Goal: Transaction & Acquisition: Purchase product/service

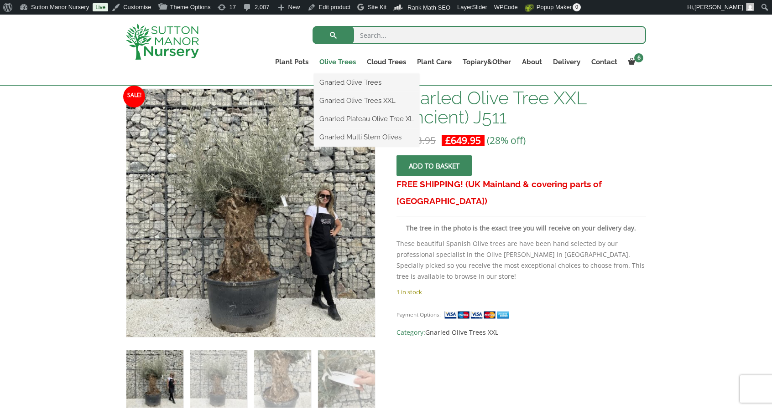
click at [342, 64] on link "Olive Trees" at bounding box center [337, 62] width 47 height 13
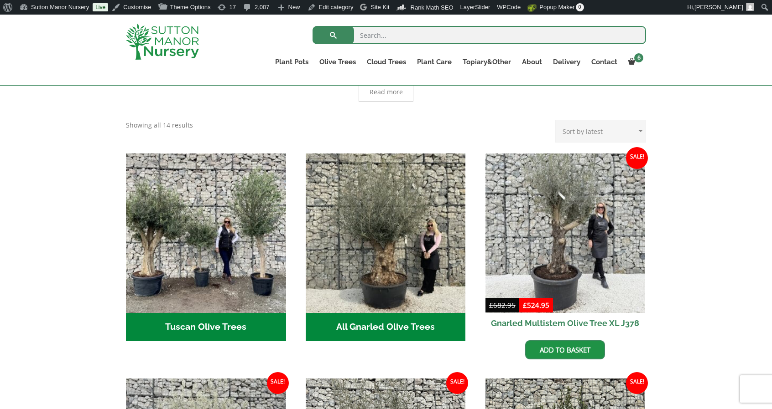
scroll to position [271, 0]
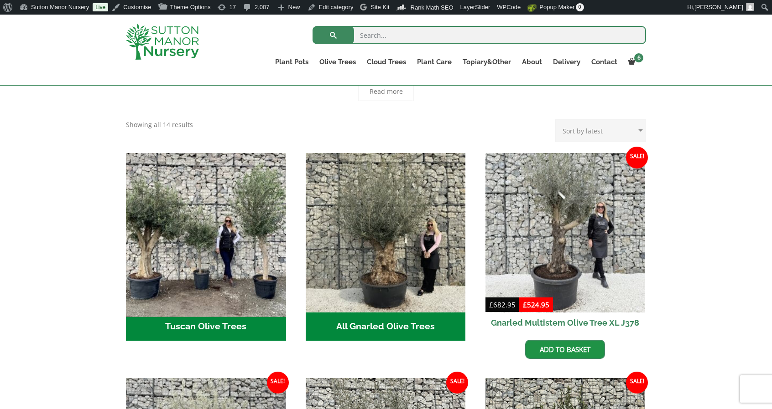
click at [258, 252] on img "Visit product category Tuscan Olive Trees" at bounding box center [206, 233] width 168 height 168
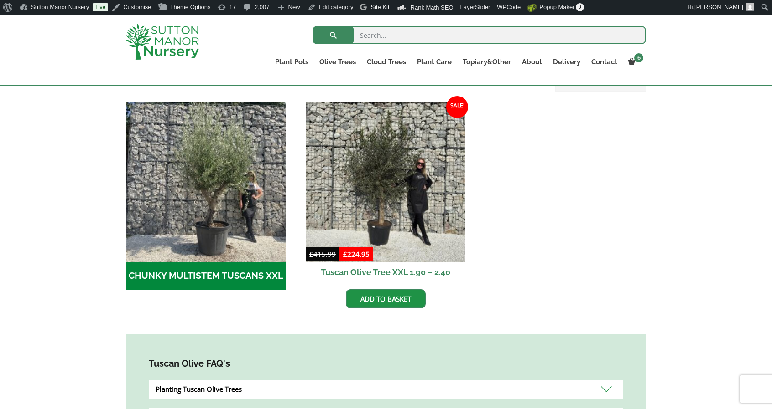
scroll to position [263, 0]
click at [371, 227] on img at bounding box center [386, 182] width 160 height 160
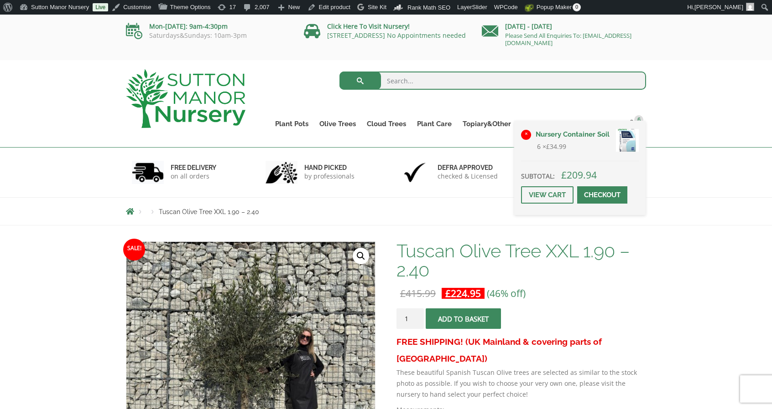
click at [528, 135] on link "×" at bounding box center [526, 135] width 10 height 10
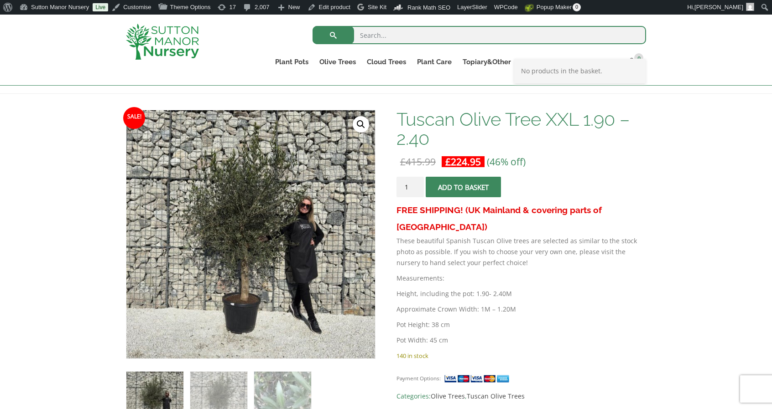
scroll to position [127, 0]
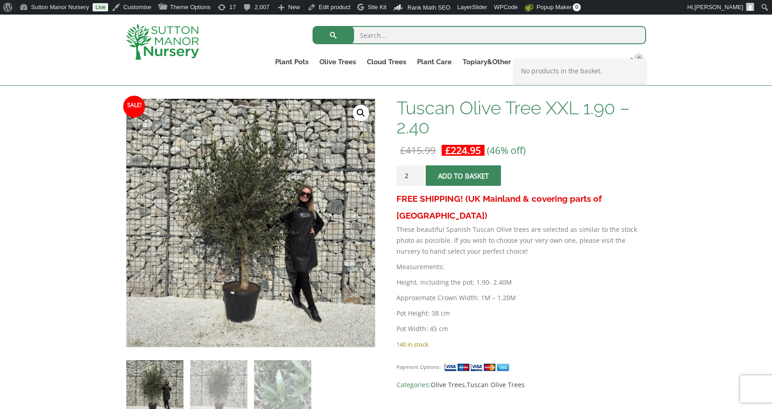
type input "2"
click at [417, 172] on input "2" at bounding box center [409, 176] width 27 height 21
click at [463, 176] on span "submit" at bounding box center [463, 176] width 0 height 0
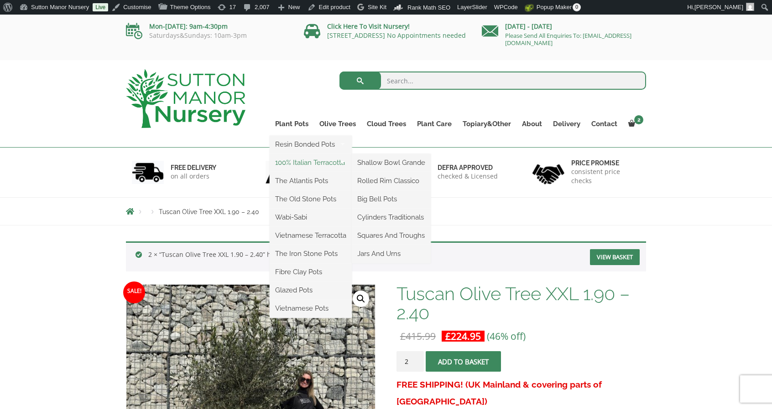
click at [294, 166] on link "100% Italian Terracotta" at bounding box center [310, 163] width 82 height 14
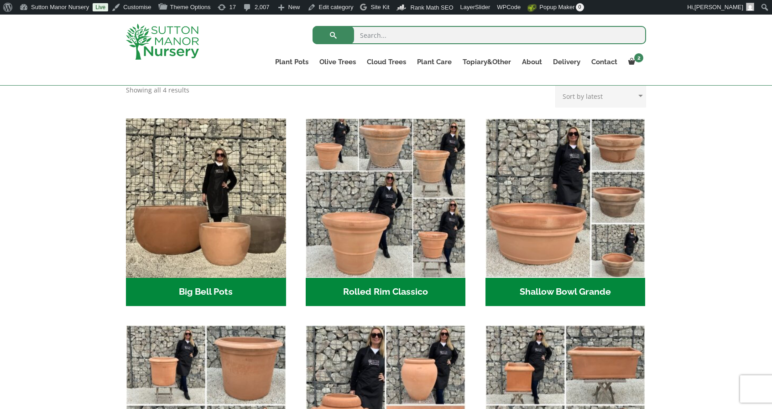
scroll to position [259, 0]
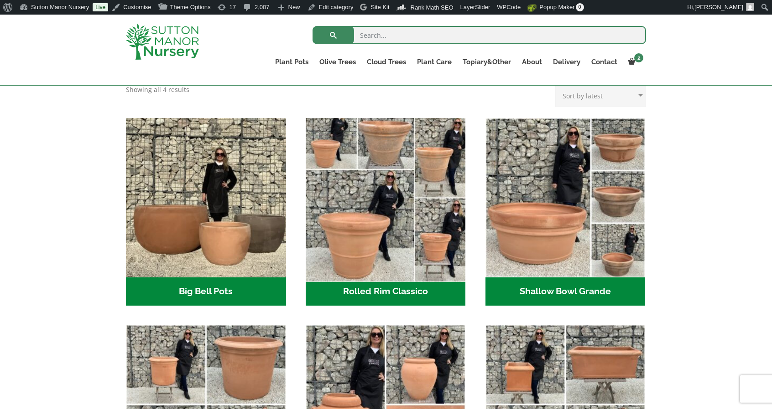
click at [373, 176] on img "Visit product category Rolled Rim Classico" at bounding box center [385, 198] width 168 height 168
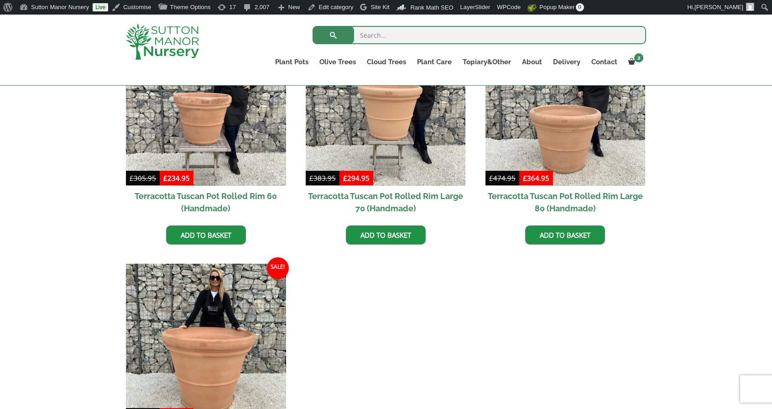
scroll to position [714, 0]
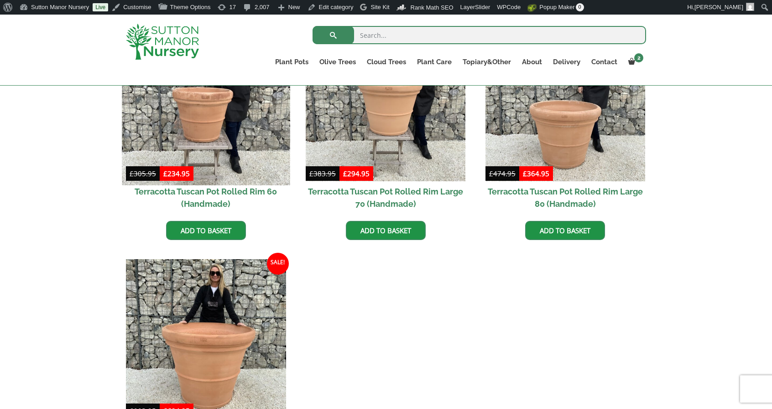
click at [243, 115] on img at bounding box center [206, 102] width 168 height 168
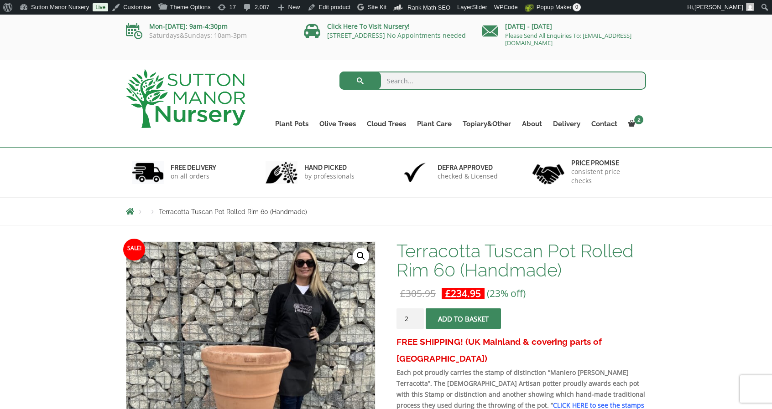
type input "2"
click at [417, 316] on input "2" at bounding box center [409, 319] width 27 height 21
click at [446, 319] on button "Add to basket" at bounding box center [462, 319] width 75 height 21
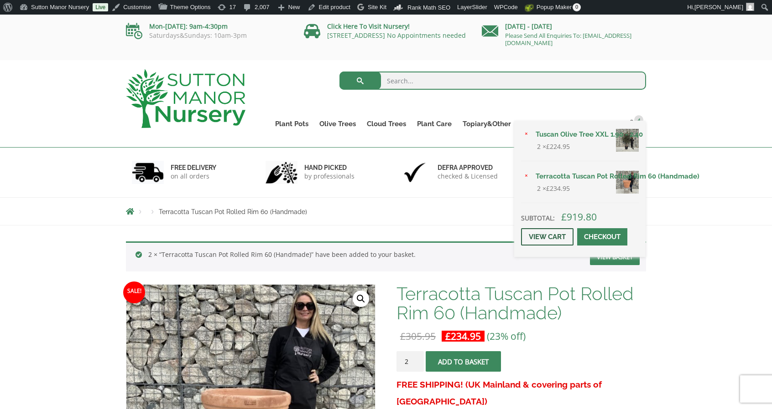
click at [556, 238] on link "View cart" at bounding box center [547, 236] width 52 height 17
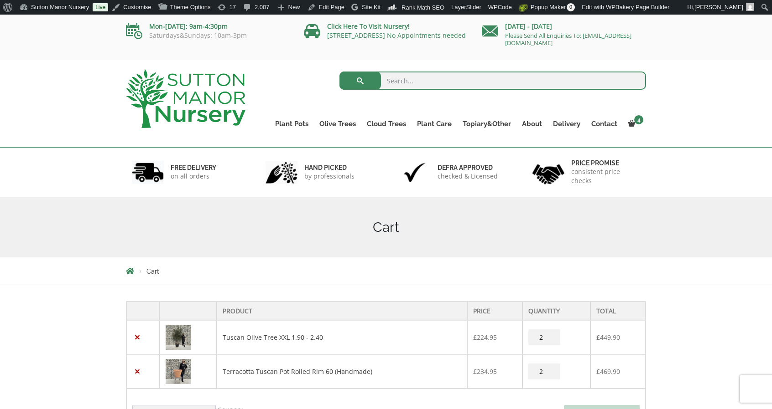
click at [452, 73] on input "search" at bounding box center [492, 81] width 307 height 18
type input "soil"
click at [339, 72] on button "submit" at bounding box center [359, 81] width 41 height 18
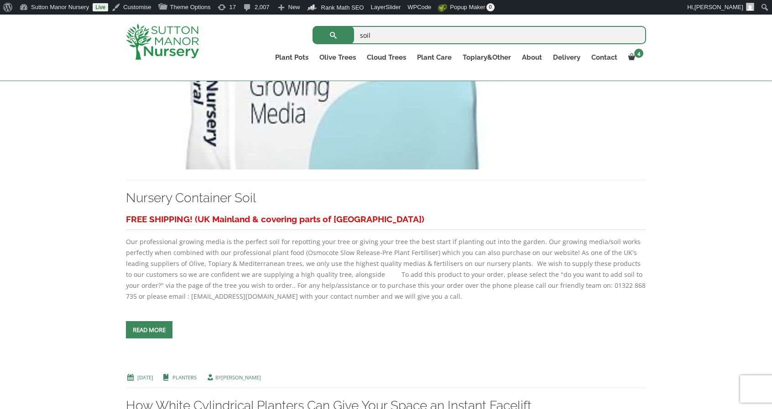
scroll to position [717, 0]
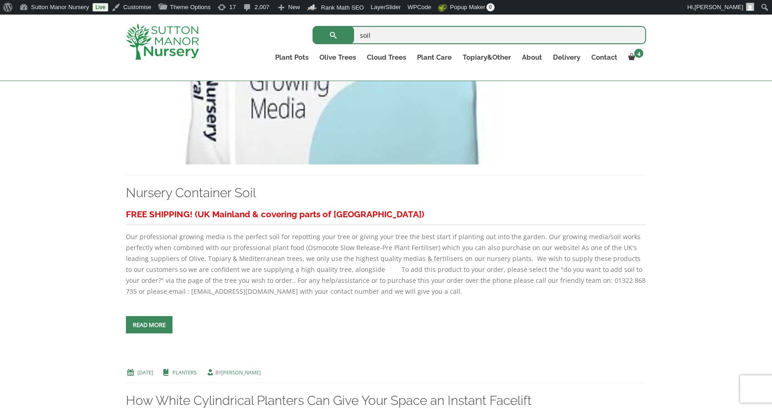
click at [434, 129] on img at bounding box center [330, 67] width 408 height 196
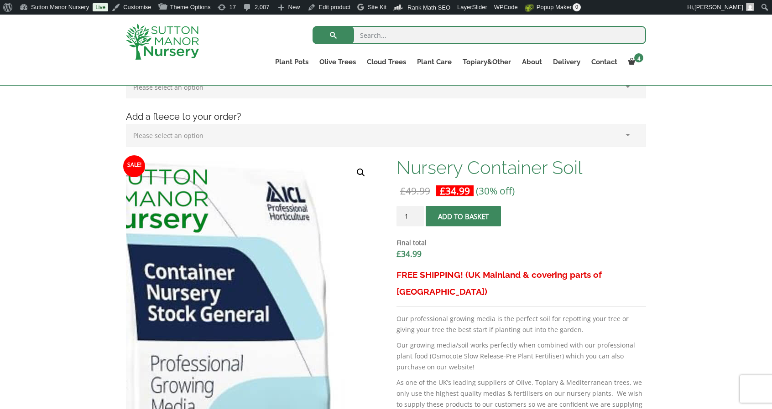
scroll to position [212, 0]
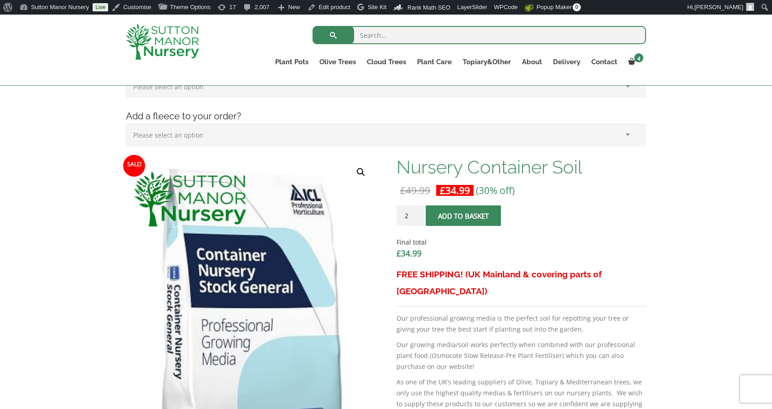
click at [415, 212] on input "2" at bounding box center [409, 216] width 27 height 21
type input "3"
click at [415, 212] on input "3" at bounding box center [409, 216] width 27 height 21
click at [468, 216] on button "Add to basket" at bounding box center [462, 216] width 75 height 21
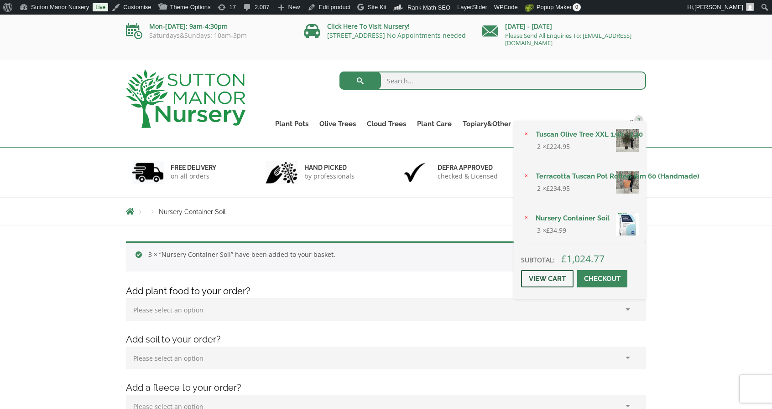
click at [559, 278] on link "View cart" at bounding box center [547, 278] width 52 height 17
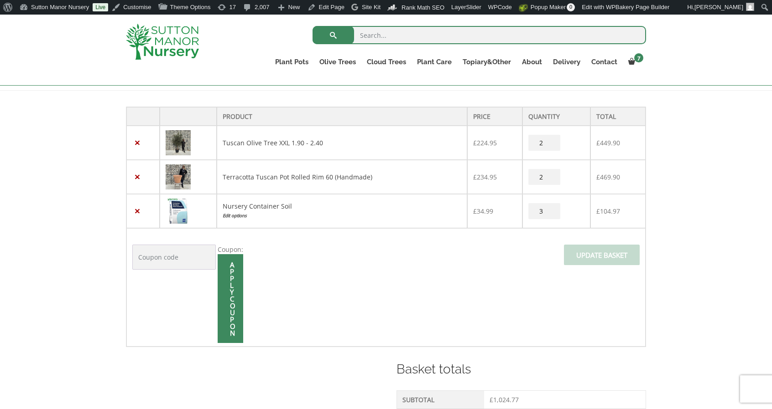
scroll to position [182, 0]
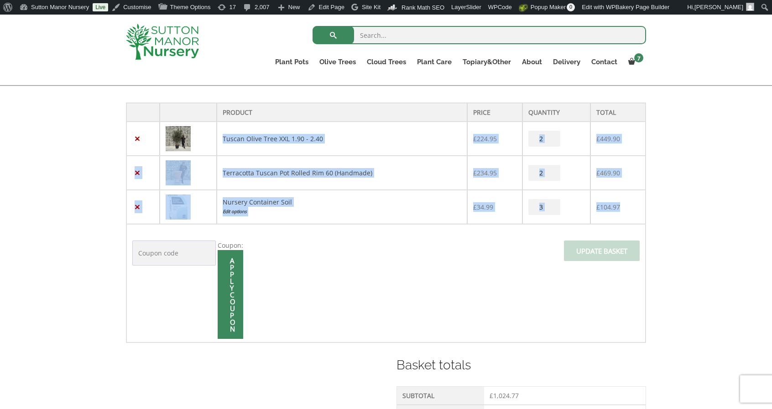
drag, startPoint x: 632, startPoint y: 201, endPoint x: 218, endPoint y: 135, distance: 419.3
click at [218, 135] on tbody "× Tuscan Olive Tree XXL 1.90 - 2.40 £ 224.95 Tuscan Olive Tree XXL 1.90 - 2.40 …" at bounding box center [385, 232] width 519 height 221
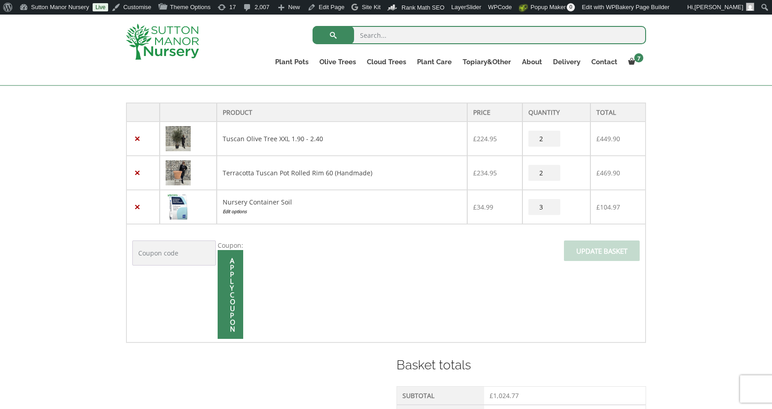
click at [530, 249] on td "Coupon: Apply coupon Update basket" at bounding box center [385, 283] width 519 height 119
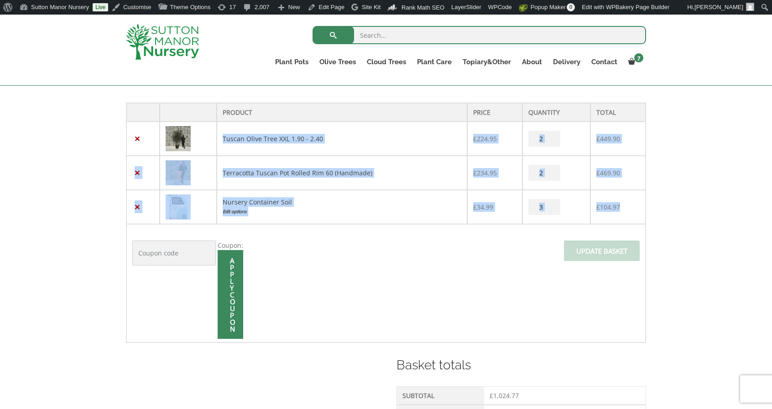
drag, startPoint x: 219, startPoint y: 136, endPoint x: 625, endPoint y: 205, distance: 411.1
click at [625, 205] on tbody "× Tuscan Olive Tree XXL 1.90 - 2.40 £ 224.95 Tuscan Olive Tree XXL 1.90 - 2.40 …" at bounding box center [385, 232] width 519 height 221
copy tbody "Tuscan Olive Tree XXL 1.90 - 2.40 £ 224.95 Tuscan Olive Tree XXL 1.90 - 2.40 qu…"
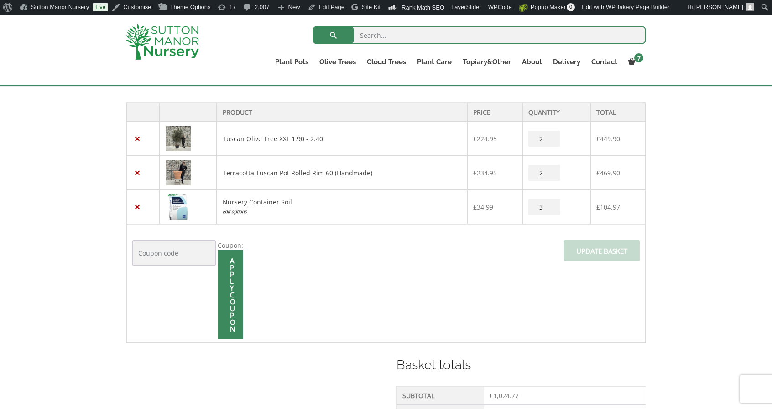
click at [109, 249] on div "Product Price Quantity Total × Tuscan Olive Tree XXL 1.90 - 2.40 £ 224.95 Tusca…" at bounding box center [386, 380] width 772 height 587
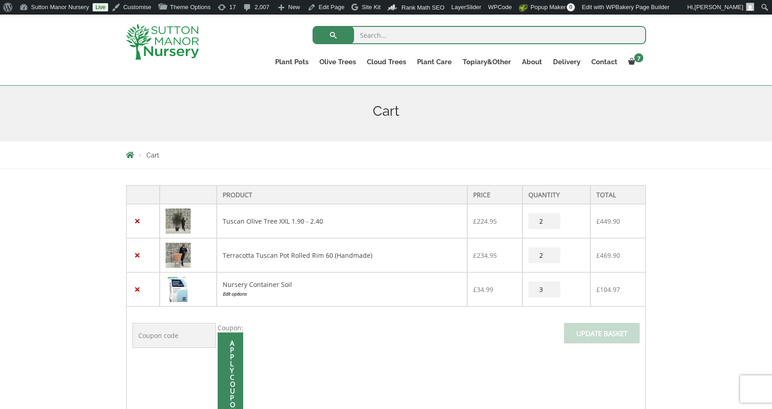
scroll to position [100, 0]
click at [243, 252] on link "Terracotta Tuscan Pot Rolled Rim 60 (Handmade)" at bounding box center [298, 255] width 150 height 9
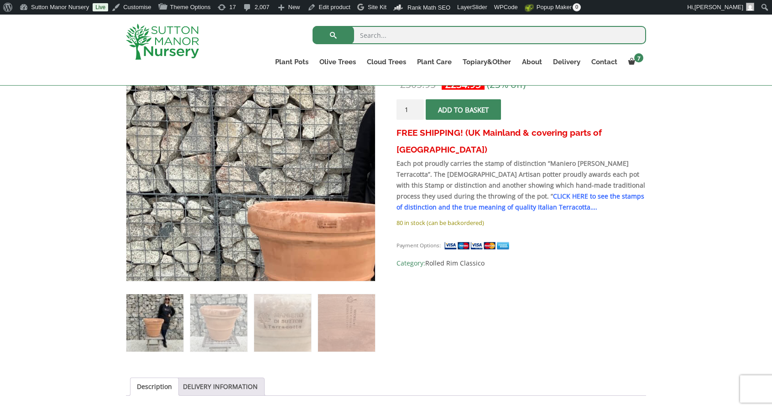
scroll to position [196, 0]
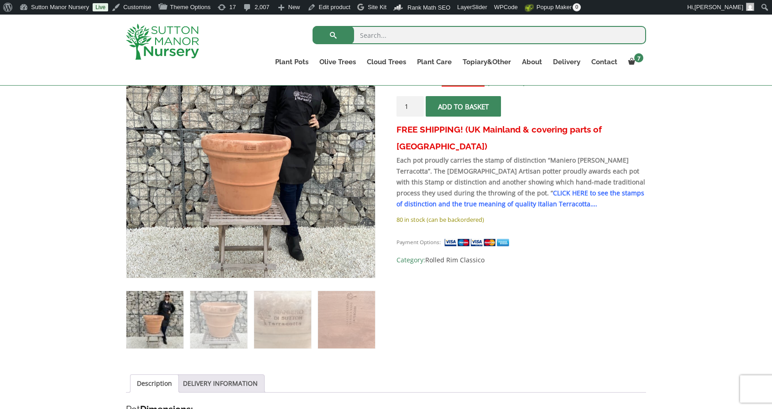
click at [497, 189] on link "CLICK HERE to see the stamps of distinction and the true meaning of quality Ita…" at bounding box center [520, 199] width 248 height 20
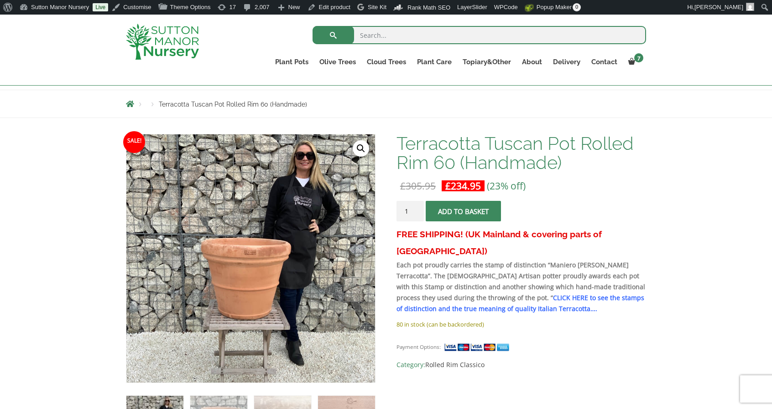
scroll to position [137, 0]
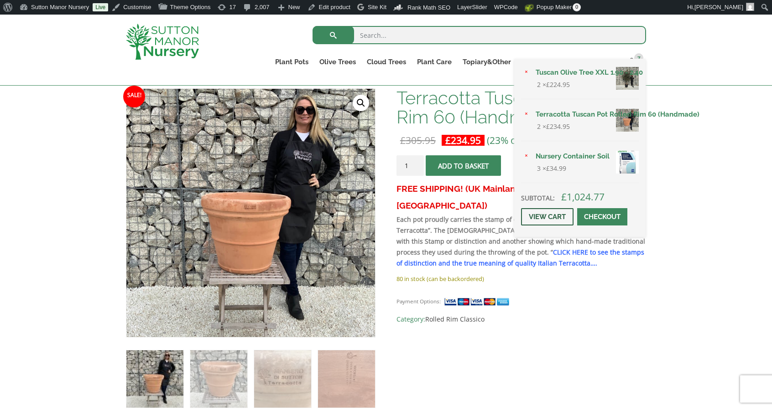
click at [551, 212] on link "View cart" at bounding box center [547, 216] width 52 height 17
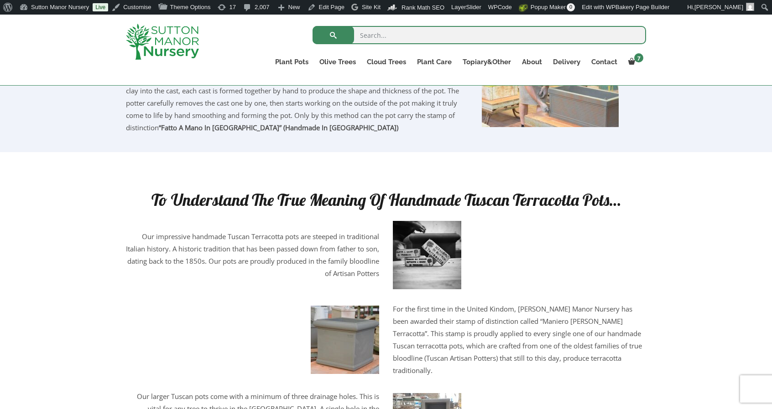
scroll to position [1139, 0]
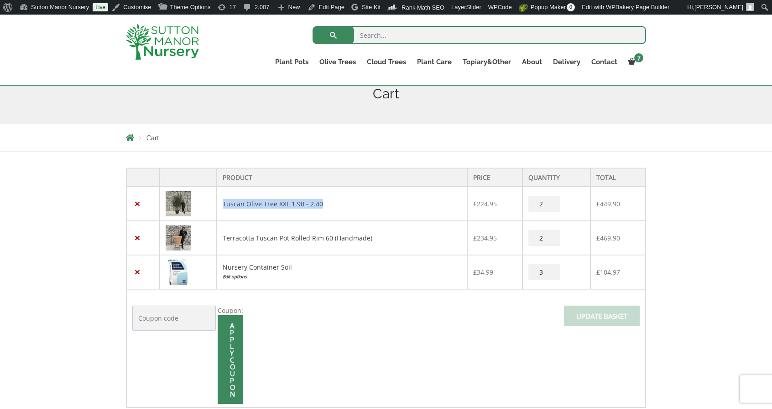
drag, startPoint x: 370, startPoint y: 199, endPoint x: 221, endPoint y: 201, distance: 148.7
click at [221, 201] on td "Tuscan Olive Tree XXL 1.90 - 2.40" at bounding box center [342, 204] width 250 height 34
copy link "Tuscan Olive Tree XXL 1.90 - 2.40"
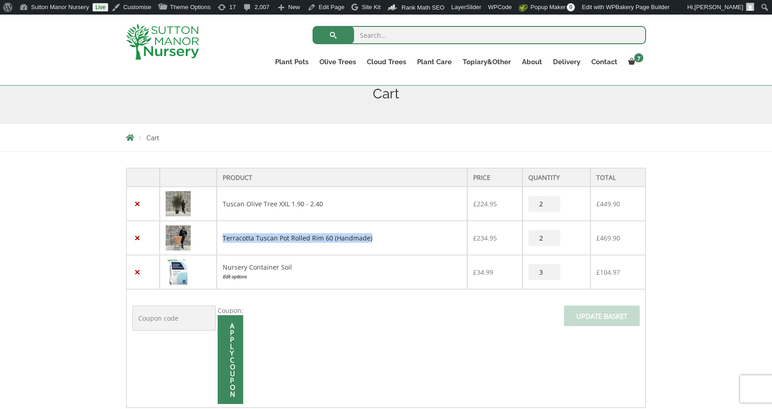
drag, startPoint x: 373, startPoint y: 235, endPoint x: 223, endPoint y: 238, distance: 150.0
click at [223, 238] on td "Terracotta Tuscan Pot Rolled Rim 60 (Handmade)" at bounding box center [342, 238] width 250 height 34
copy link "Terracotta Tuscan Pot Rolled Rim 60 (Handmade)"
drag, startPoint x: 307, startPoint y: 261, endPoint x: 224, endPoint y: 263, distance: 83.5
click at [224, 263] on td "Nursery Container Soil Edit options" at bounding box center [342, 272] width 250 height 34
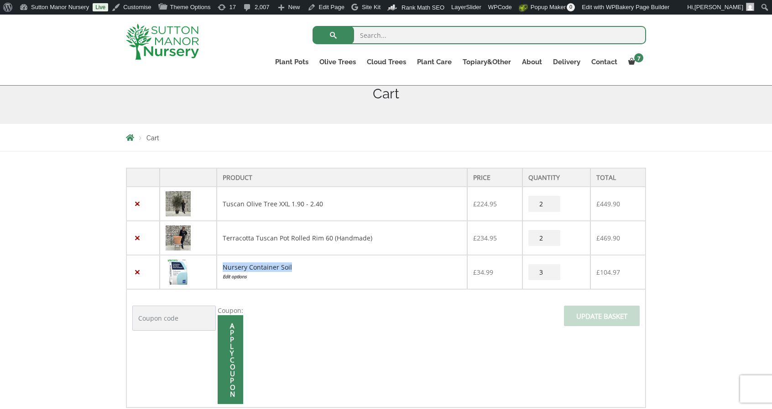
copy link "Nursery Container Soil"
drag, startPoint x: 504, startPoint y: 206, endPoint x: 471, endPoint y: 206, distance: 32.4
click at [471, 206] on td "£ 224.95" at bounding box center [494, 204] width 55 height 34
copy bdi "£ 224.95"
drag, startPoint x: 503, startPoint y: 241, endPoint x: 471, endPoint y: 235, distance: 33.4
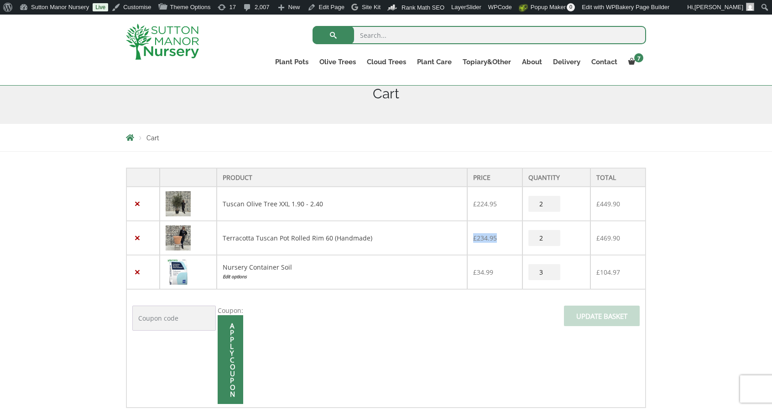
click at [471, 235] on td "£ 234.95" at bounding box center [494, 238] width 55 height 34
copy bdi "£ 234.95"
drag, startPoint x: 508, startPoint y: 264, endPoint x: 471, endPoint y: 269, distance: 37.2
click at [471, 269] on td "£ 34.99" at bounding box center [494, 272] width 55 height 34
copy bdi "£ 34.99"
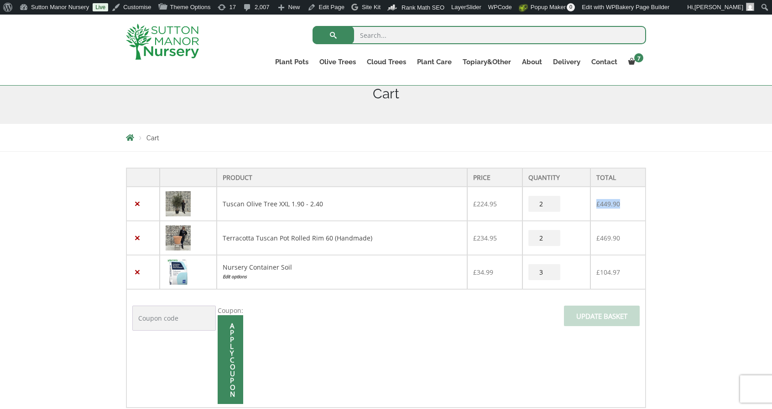
drag, startPoint x: 627, startPoint y: 199, endPoint x: 594, endPoint y: 202, distance: 33.9
click at [594, 202] on td "£ 449.90" at bounding box center [617, 204] width 55 height 34
copy bdi "£ 449.90"
drag, startPoint x: 631, startPoint y: 241, endPoint x: 594, endPoint y: 239, distance: 37.4
click at [594, 239] on td "£ 469.90" at bounding box center [617, 238] width 55 height 34
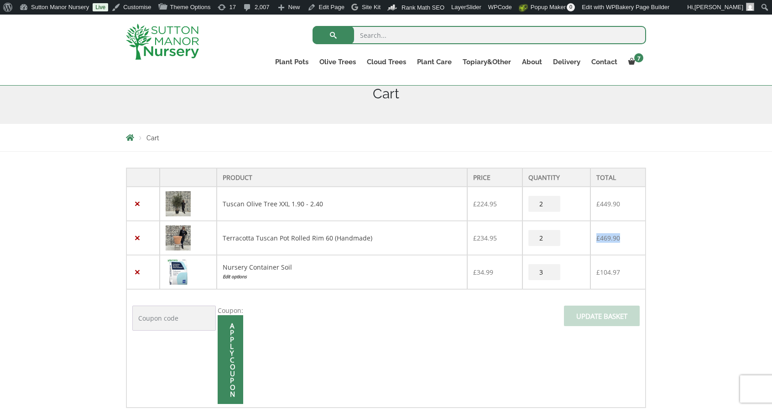
copy bdi "£ 469.90"
drag, startPoint x: 623, startPoint y: 268, endPoint x: 596, endPoint y: 269, distance: 27.9
click at [596, 269] on td "£ 104.97" at bounding box center [617, 272] width 55 height 34
copy bdi "£ 104.97"
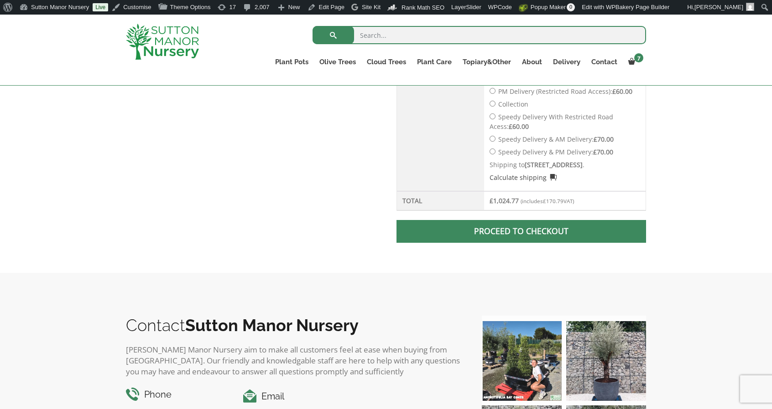
scroll to position [587, 0]
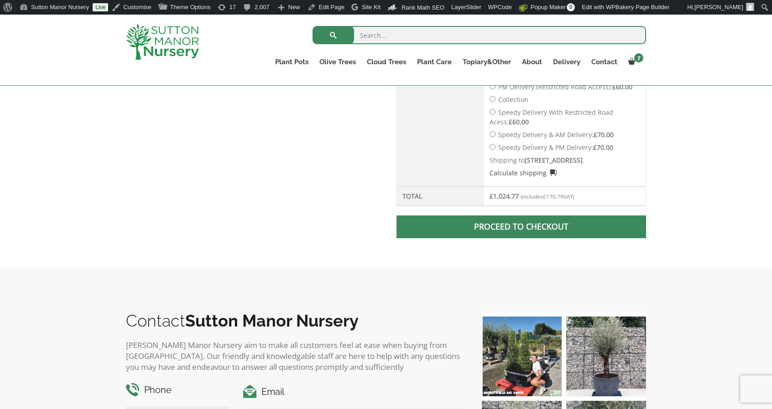
click at [521, 227] on span at bounding box center [521, 227] width 0 height 0
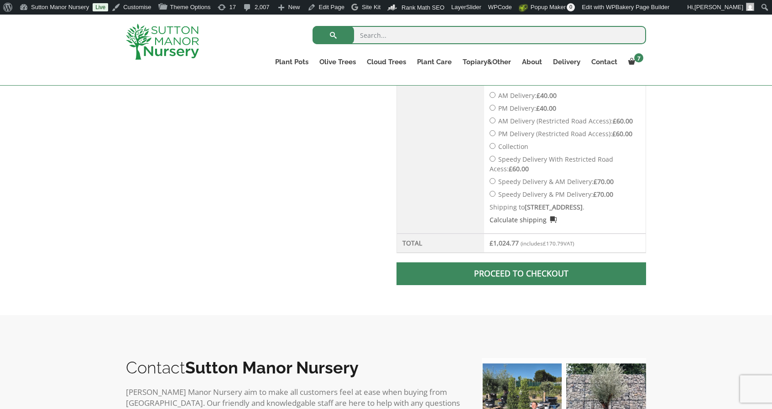
scroll to position [540, 0]
click at [585, 251] on td "£ 1,024.77 (includes £ 170.79 VAT)" at bounding box center [564, 242] width 161 height 19
drag, startPoint x: 585, startPoint y: 251, endPoint x: 487, endPoint y: 254, distance: 98.1
click at [487, 253] on td "£ 1,024.77 (includes £ 170.79 VAT)" at bounding box center [564, 242] width 161 height 19
copy td "£ 1,024.77 (includes £ 170.79 VAT)"
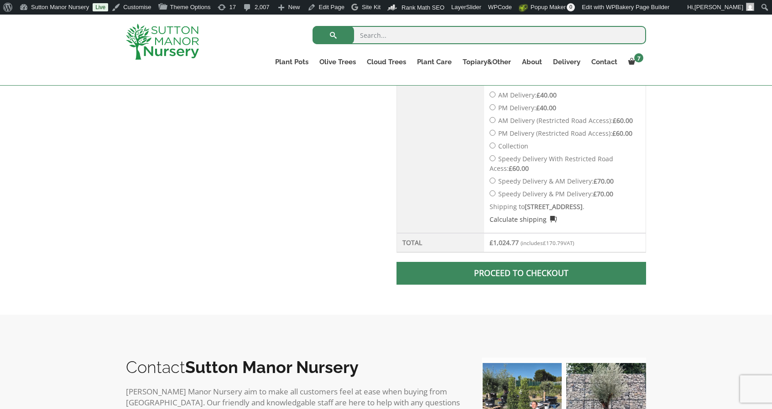
click at [155, 47] on img at bounding box center [162, 42] width 73 height 36
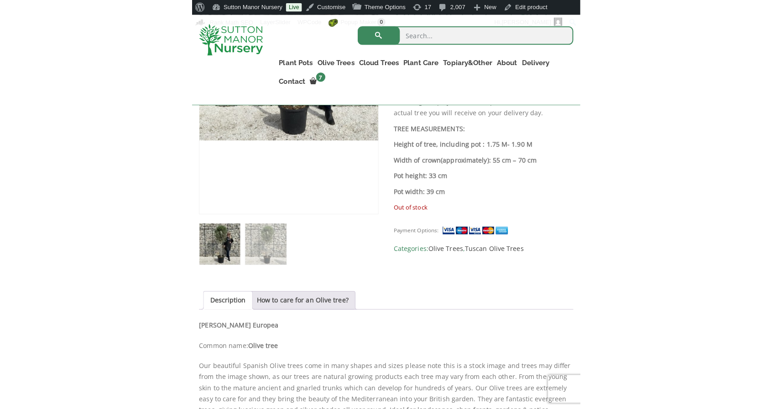
scroll to position [264, 0]
